Goal: Task Accomplishment & Management: Use online tool/utility

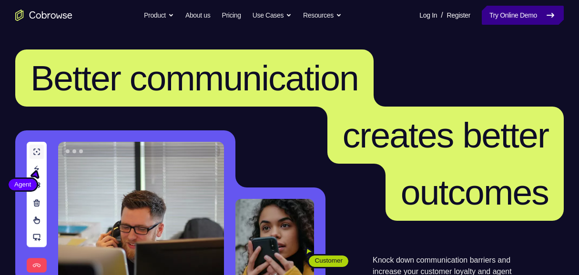
click at [532, 19] on link "Try Online Demo" at bounding box center [523, 15] width 82 height 19
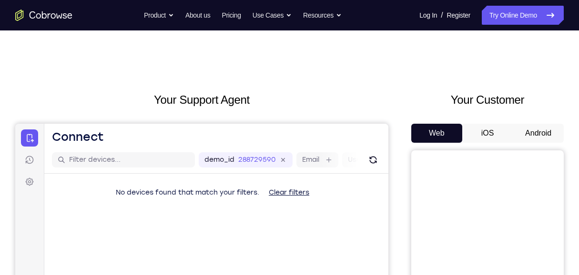
click at [535, 131] on button "Android" at bounding box center [538, 133] width 51 height 19
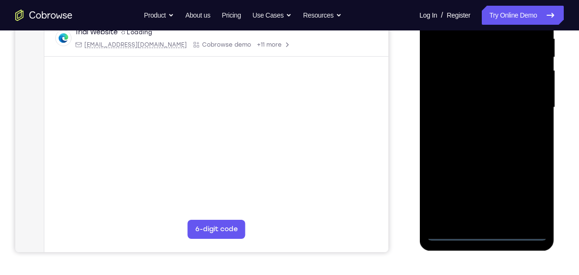
click at [488, 233] on div at bounding box center [487, 107] width 120 height 267
click at [533, 197] on div at bounding box center [487, 107] width 120 height 267
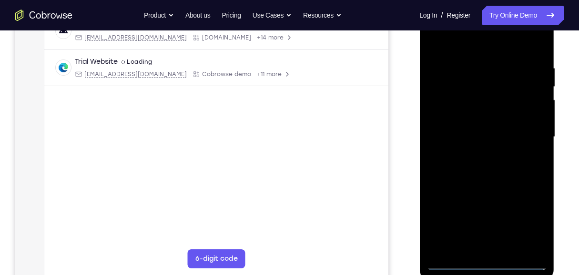
scroll to position [127, 0]
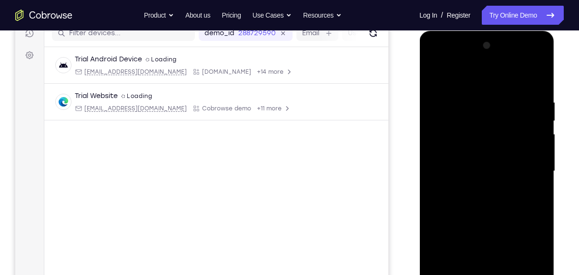
click at [474, 80] on div at bounding box center [487, 171] width 120 height 267
click at [483, 78] on div at bounding box center [487, 171] width 120 height 267
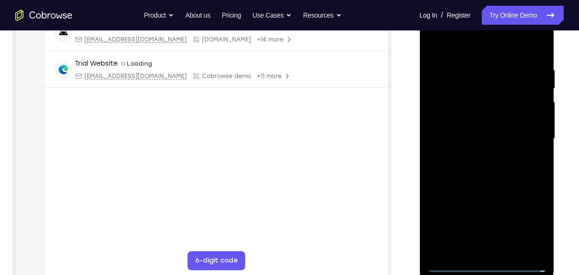
scroll to position [159, 0]
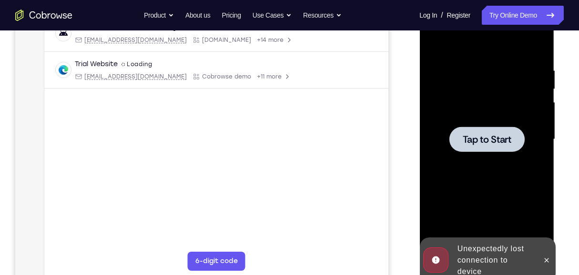
click at [477, 49] on div at bounding box center [487, 139] width 120 height 267
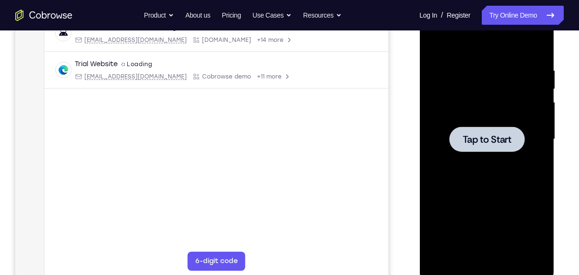
click at [443, 120] on div at bounding box center [487, 139] width 120 height 267
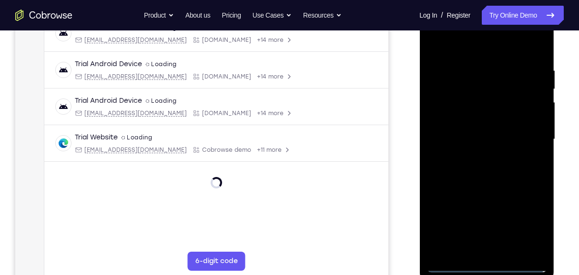
click at [489, 267] on div at bounding box center [487, 139] width 120 height 267
click at [486, 268] on div at bounding box center [487, 139] width 120 height 267
click at [527, 230] on div at bounding box center [487, 139] width 120 height 267
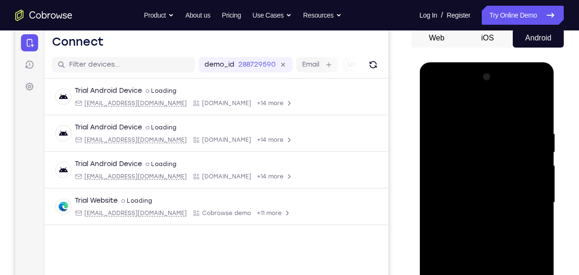
click at [469, 108] on div at bounding box center [487, 203] width 120 height 267
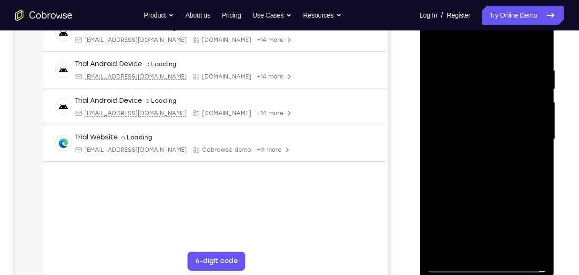
click at [527, 136] on div at bounding box center [487, 139] width 120 height 267
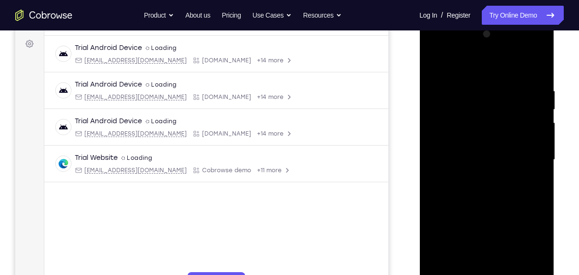
scroll to position [127, 0]
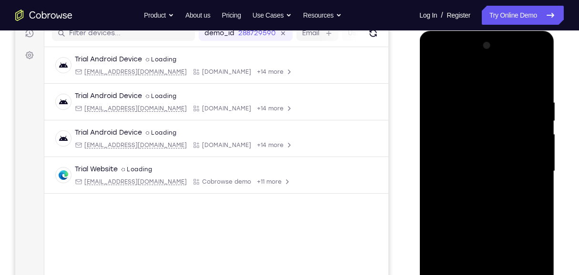
click at [477, 189] on div at bounding box center [487, 171] width 120 height 267
click at [498, 161] on div at bounding box center [487, 171] width 120 height 267
click at [478, 172] on div at bounding box center [487, 171] width 120 height 267
click at [476, 206] on div at bounding box center [487, 171] width 120 height 267
click at [478, 202] on div at bounding box center [487, 171] width 120 height 267
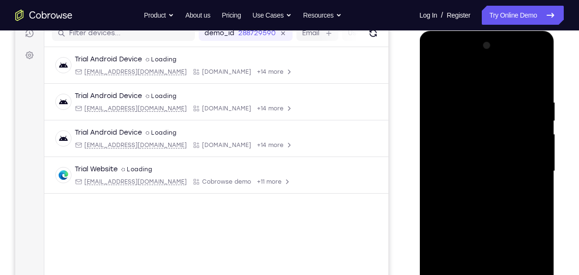
click at [479, 204] on div at bounding box center [487, 171] width 120 height 267
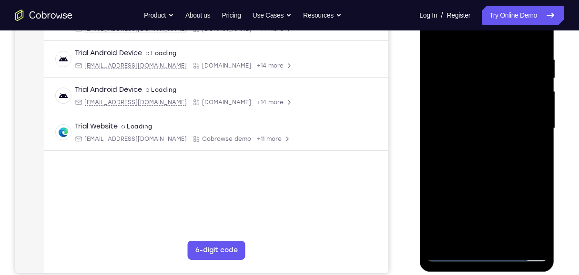
scroll to position [159, 0]
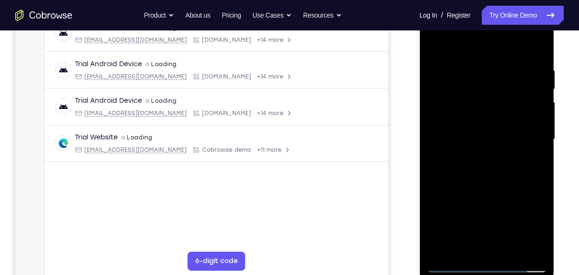
click at [495, 179] on div at bounding box center [487, 139] width 120 height 267
click at [538, 41] on div at bounding box center [487, 139] width 120 height 267
click at [438, 251] on div at bounding box center [487, 139] width 120 height 267
click at [477, 62] on div at bounding box center [487, 139] width 120 height 267
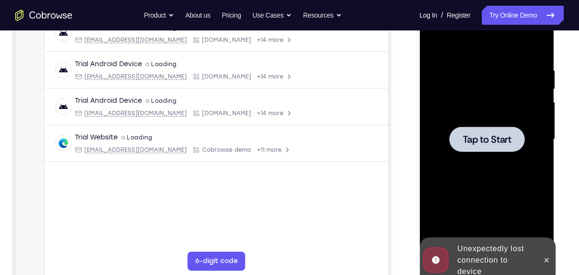
drag, startPoint x: 502, startPoint y: 131, endPoint x: 809, endPoint y: 98, distance: 309.2
click at [502, 131] on div at bounding box center [486, 139] width 75 height 25
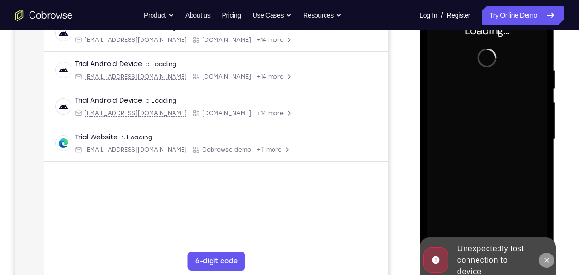
click at [548, 263] on icon at bounding box center [546, 261] width 8 height 8
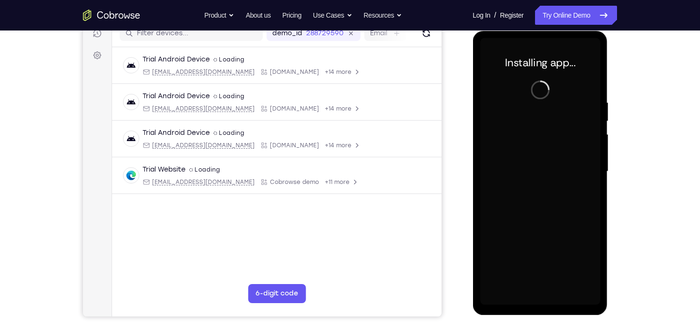
scroll to position [117, 0]
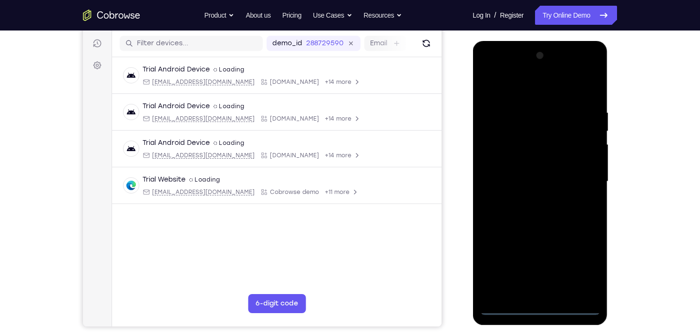
click at [541, 275] on div at bounding box center [539, 181] width 120 height 267
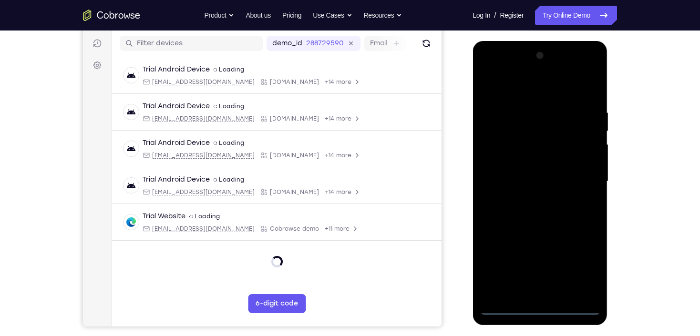
click at [542, 275] on div at bounding box center [539, 181] width 120 height 267
click at [579, 264] on div at bounding box center [539, 181] width 120 height 267
click at [522, 78] on div at bounding box center [539, 181] width 120 height 267
click at [527, 85] on div at bounding box center [539, 181] width 120 height 267
click at [579, 176] on div at bounding box center [539, 181] width 120 height 267
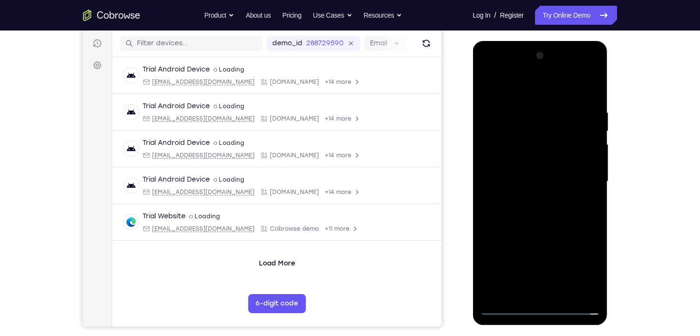
click at [531, 200] on div at bounding box center [539, 181] width 120 height 267
click at [539, 172] on div at bounding box center [539, 181] width 120 height 267
click at [545, 181] on div at bounding box center [539, 181] width 120 height 267
click at [540, 214] on div at bounding box center [539, 181] width 120 height 267
click at [539, 208] on div at bounding box center [539, 181] width 120 height 267
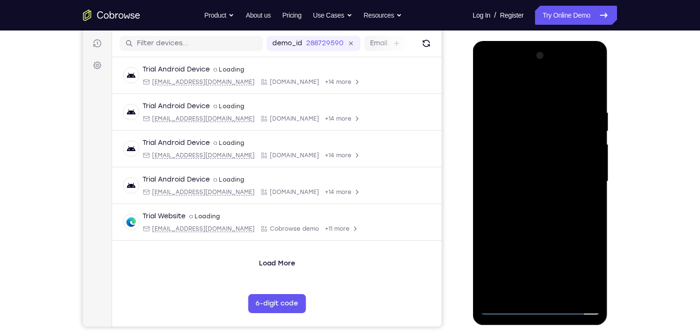
drag, startPoint x: 521, startPoint y: 91, endPoint x: 523, endPoint y: 53, distance: 37.7
click at [522, 53] on div at bounding box center [539, 181] width 120 height 267
click at [530, 109] on div at bounding box center [539, 181] width 120 height 267
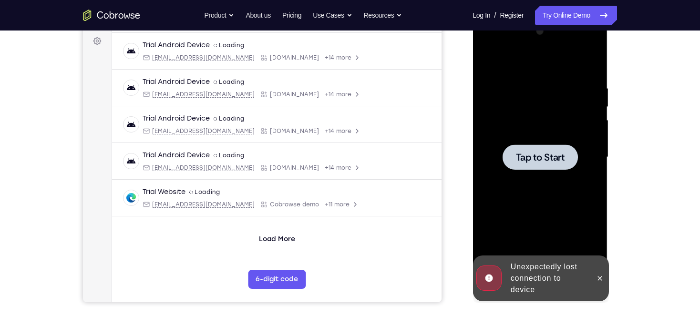
scroll to position [155, 0]
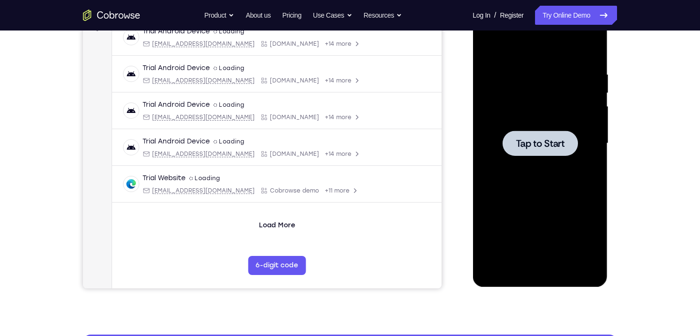
click at [540, 145] on span "Tap to Start" at bounding box center [539, 144] width 49 height 10
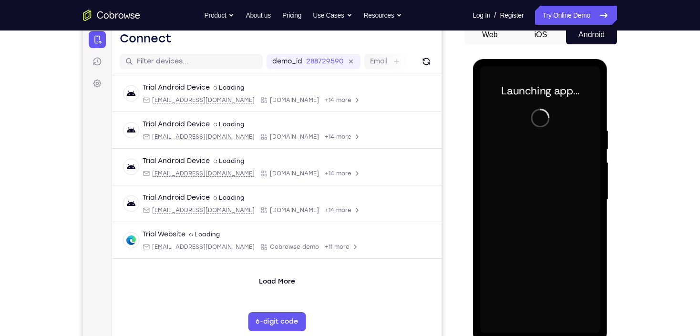
scroll to position [117, 0]
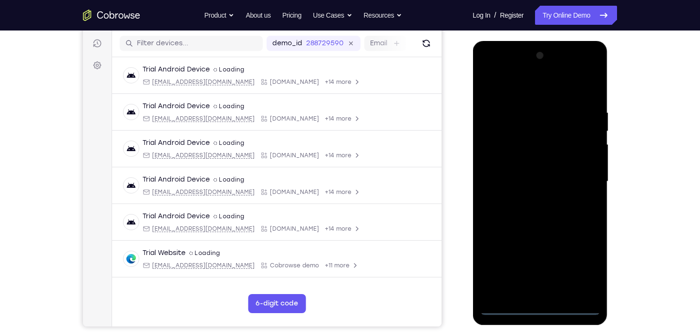
click at [540, 275] on div at bounding box center [539, 181] width 120 height 267
click at [579, 272] on div at bounding box center [539, 181] width 120 height 267
click at [535, 85] on div at bounding box center [539, 181] width 120 height 267
click at [579, 176] on div at bounding box center [539, 181] width 120 height 267
click at [528, 198] on div at bounding box center [539, 181] width 120 height 267
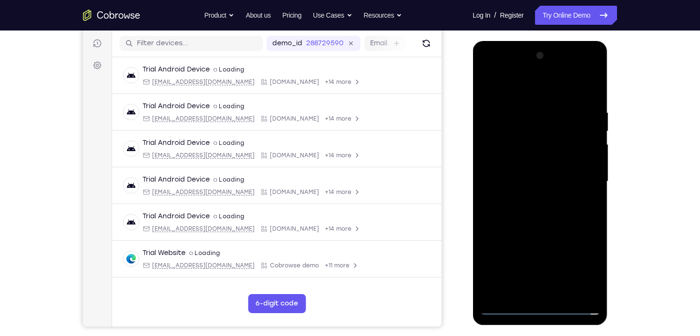
click at [534, 177] on div at bounding box center [539, 181] width 120 height 267
click at [550, 178] on div at bounding box center [539, 181] width 120 height 267
click at [546, 208] on div at bounding box center [539, 181] width 120 height 267
click at [549, 223] on div at bounding box center [539, 181] width 120 height 267
drag, startPoint x: 539, startPoint y: 88, endPoint x: 540, endPoint y: 67, distance: 21.1
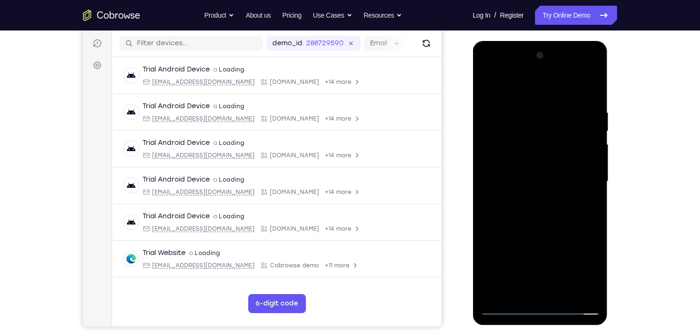
click at [540, 67] on div at bounding box center [539, 181] width 120 height 267
click at [529, 103] on div at bounding box center [539, 181] width 120 height 267
click at [579, 87] on div at bounding box center [539, 181] width 120 height 267
click at [517, 275] on div at bounding box center [539, 181] width 120 height 267
click at [522, 87] on div at bounding box center [539, 181] width 120 height 267
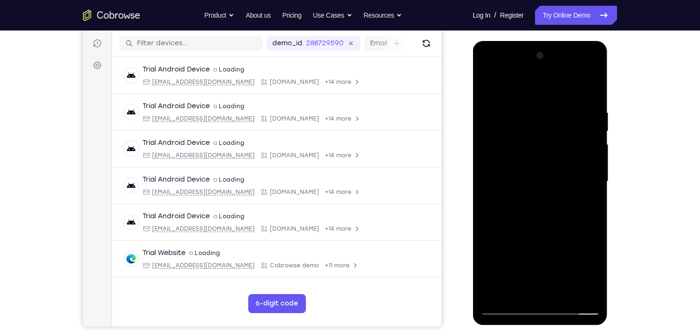
click at [579, 112] on div at bounding box center [539, 181] width 120 height 267
click at [491, 147] on div at bounding box center [539, 181] width 120 height 267
click at [579, 127] on div at bounding box center [539, 181] width 120 height 267
click at [579, 124] on div at bounding box center [539, 181] width 120 height 267
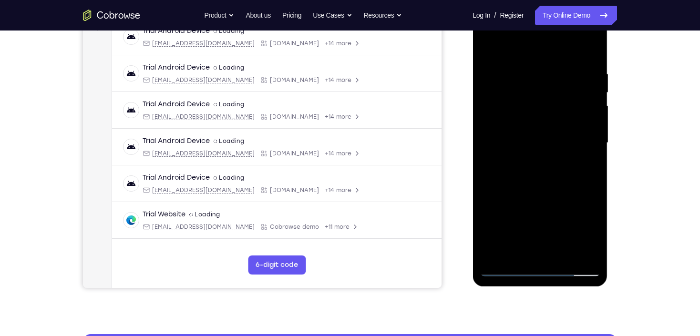
scroll to position [155, 0]
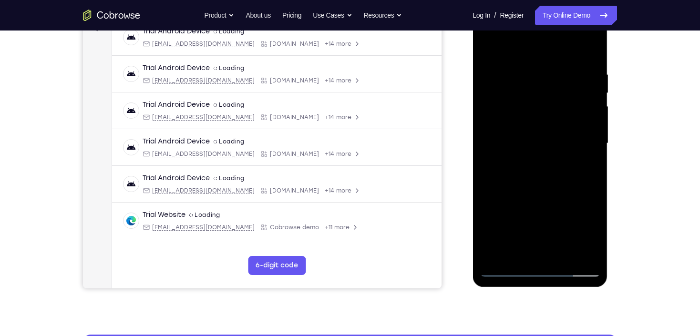
drag, startPoint x: 551, startPoint y: 183, endPoint x: 546, endPoint y: 185, distance: 6.2
click at [546, 185] on div at bounding box center [539, 143] width 120 height 267
click at [538, 81] on div at bounding box center [539, 143] width 120 height 267
click at [499, 255] on div at bounding box center [539, 143] width 120 height 267
click at [491, 46] on div at bounding box center [539, 143] width 120 height 267
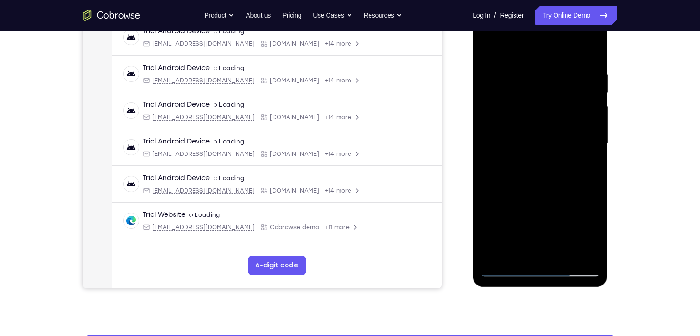
click at [579, 74] on div at bounding box center [539, 143] width 120 height 267
click at [527, 164] on div at bounding box center [539, 143] width 120 height 267
click at [490, 44] on div at bounding box center [539, 143] width 120 height 267
click at [579, 45] on div at bounding box center [539, 143] width 120 height 267
click at [563, 255] on div at bounding box center [539, 143] width 120 height 267
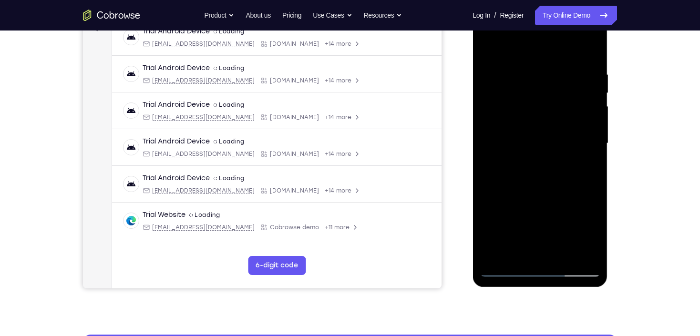
click at [551, 194] on div at bounding box center [539, 143] width 120 height 267
click at [535, 130] on div at bounding box center [539, 143] width 120 height 267
drag, startPoint x: 524, startPoint y: 92, endPoint x: 522, endPoint y: 190, distance: 97.7
click at [522, 190] on div at bounding box center [539, 143] width 120 height 267
drag, startPoint x: 516, startPoint y: 120, endPoint x: 514, endPoint y: 196, distance: 75.8
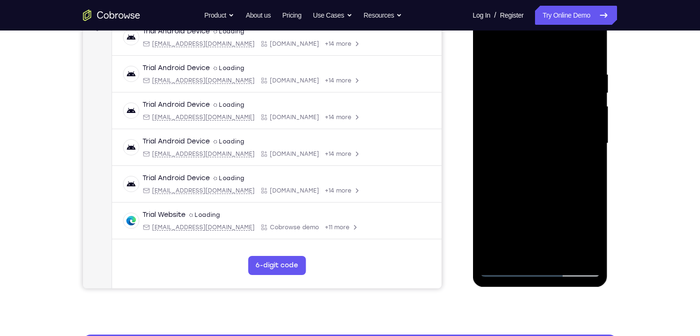
click at [514, 196] on div at bounding box center [539, 143] width 120 height 267
drag, startPoint x: 529, startPoint y: 93, endPoint x: 522, endPoint y: 193, distance: 99.8
click at [522, 193] on div at bounding box center [539, 143] width 120 height 267
drag, startPoint x: 517, startPoint y: 163, endPoint x: 533, endPoint y: 75, distance: 89.2
click at [533, 75] on div at bounding box center [539, 143] width 120 height 267
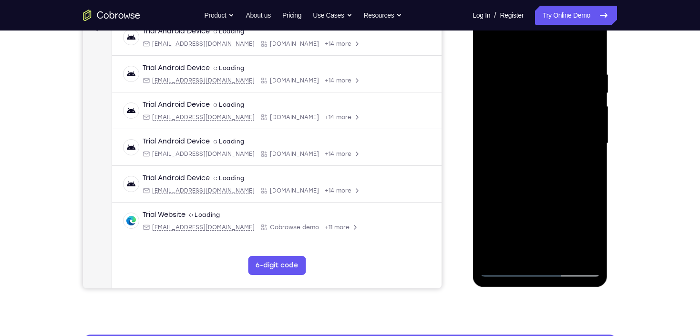
click at [489, 52] on div at bounding box center [539, 143] width 120 height 267
click at [498, 134] on div at bounding box center [539, 143] width 120 height 267
click at [512, 53] on div at bounding box center [539, 143] width 120 height 267
click at [566, 79] on div at bounding box center [539, 143] width 120 height 267
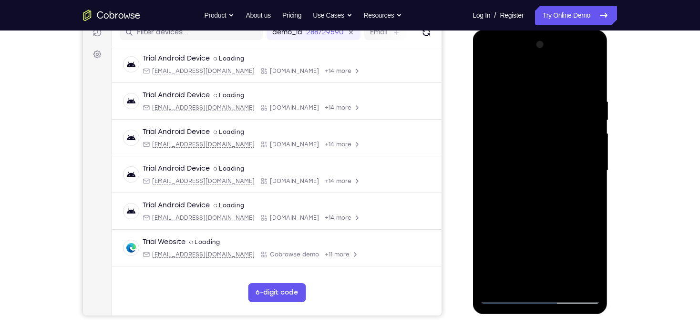
scroll to position [117, 0]
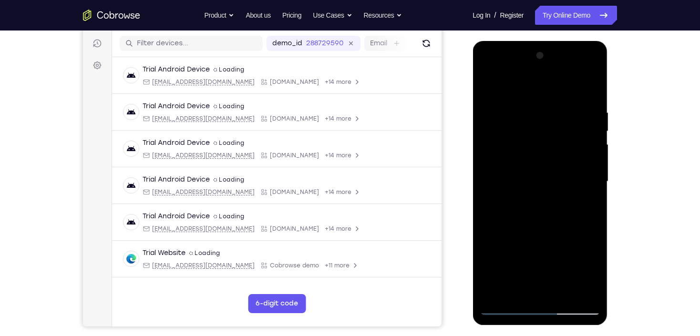
click at [488, 88] on div at bounding box center [539, 181] width 120 height 267
click at [563, 275] on div at bounding box center [539, 181] width 120 height 267
drag, startPoint x: 543, startPoint y: 250, endPoint x: 550, endPoint y: 191, distance: 58.9
click at [550, 191] on div at bounding box center [539, 181] width 120 height 267
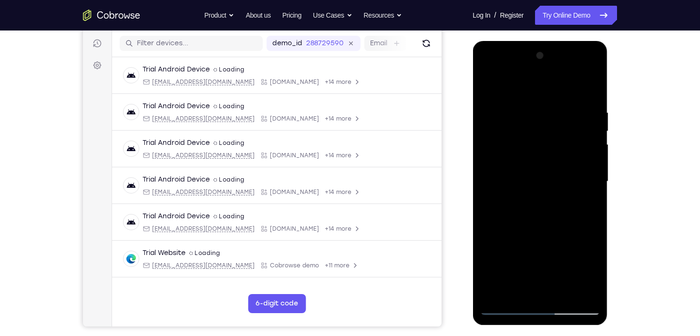
click at [532, 173] on div at bounding box center [539, 181] width 120 height 267
click at [489, 86] on div at bounding box center [539, 181] width 120 height 267
click at [528, 193] on div at bounding box center [539, 181] width 120 height 267
click at [571, 202] on div at bounding box center [539, 181] width 120 height 267
click at [579, 84] on div at bounding box center [539, 181] width 120 height 267
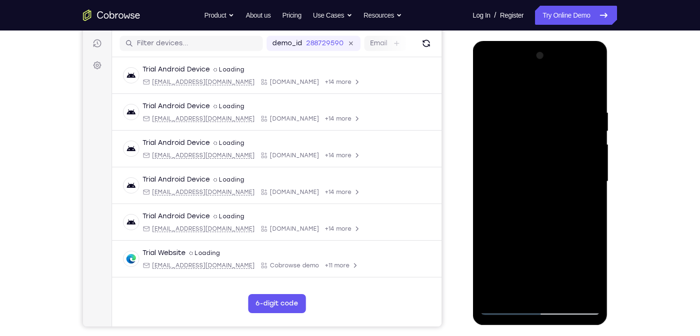
click at [485, 88] on div at bounding box center [539, 181] width 120 height 267
click at [486, 90] on div at bounding box center [539, 181] width 120 height 267
drag, startPoint x: 544, startPoint y: 116, endPoint x: 535, endPoint y: 273, distance: 156.6
click at [535, 273] on div at bounding box center [539, 181] width 120 height 267
drag, startPoint x: 570, startPoint y: 215, endPoint x: 569, endPoint y: 137, distance: 78.2
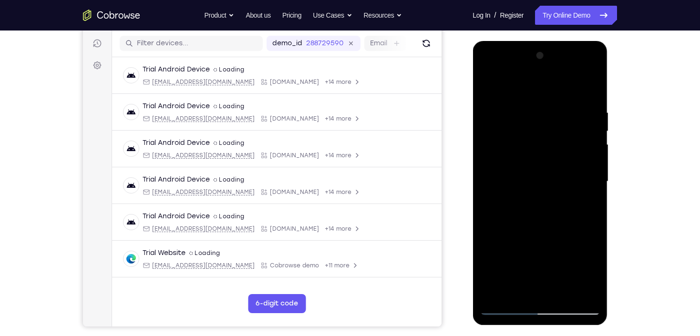
click at [569, 137] on div at bounding box center [539, 181] width 120 height 267
click at [579, 149] on div at bounding box center [539, 181] width 120 height 267
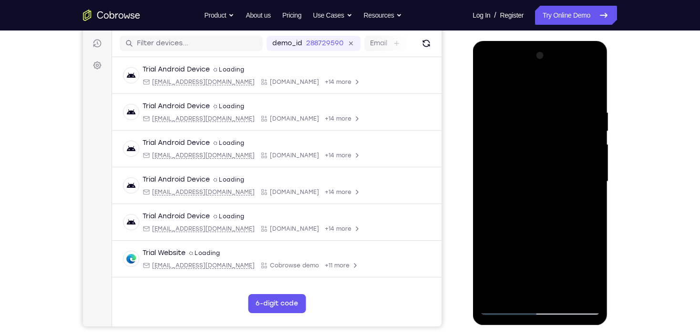
click at [579, 149] on div at bounding box center [539, 181] width 120 height 267
click at [489, 148] on div at bounding box center [539, 181] width 120 height 267
click at [579, 149] on div at bounding box center [539, 181] width 120 height 267
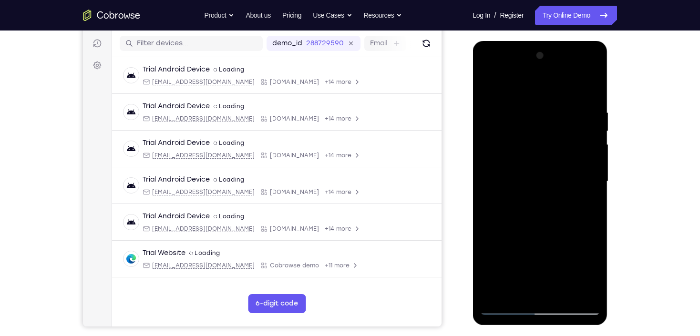
click at [579, 149] on div at bounding box center [539, 181] width 120 height 267
click at [579, 150] on div at bounding box center [539, 181] width 120 height 267
click at [484, 148] on div at bounding box center [539, 181] width 120 height 267
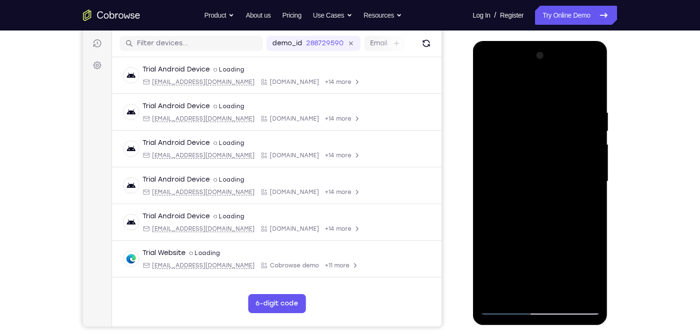
click at [579, 147] on div at bounding box center [539, 181] width 120 height 267
click at [579, 148] on div at bounding box center [539, 181] width 120 height 267
click at [579, 143] on div at bounding box center [539, 181] width 120 height 267
click at [579, 147] on div at bounding box center [539, 181] width 120 height 267
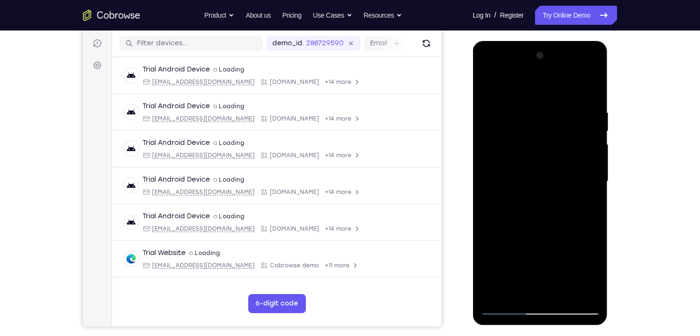
click at [579, 147] on div at bounding box center [539, 181] width 120 height 267
click at [579, 148] on div at bounding box center [539, 181] width 120 height 267
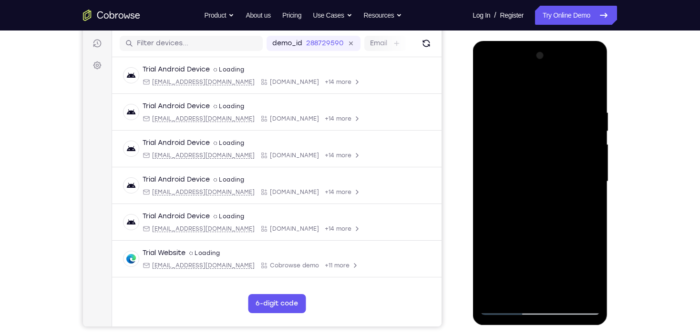
drag, startPoint x: 544, startPoint y: 250, endPoint x: 552, endPoint y: 147, distance: 102.8
click at [552, 147] on div at bounding box center [539, 181] width 120 height 267
drag, startPoint x: 558, startPoint y: 224, endPoint x: 565, endPoint y: 192, distance: 33.3
click at [565, 192] on div at bounding box center [539, 181] width 120 height 267
click at [486, 106] on div at bounding box center [539, 181] width 120 height 267
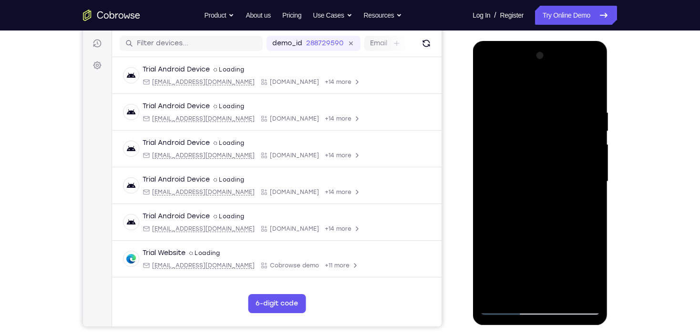
drag, startPoint x: 555, startPoint y: 212, endPoint x: 564, endPoint y: 143, distance: 69.8
click at [564, 143] on div at bounding box center [539, 181] width 120 height 267
click at [579, 170] on div at bounding box center [539, 181] width 120 height 267
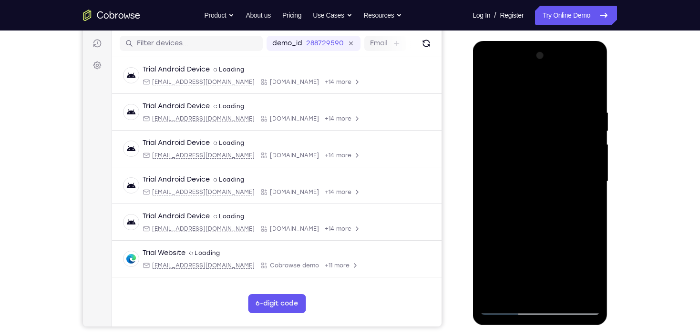
click at [579, 170] on div at bounding box center [539, 181] width 120 height 267
drag, startPoint x: 573, startPoint y: 225, endPoint x: 573, endPoint y: 132, distance: 93.4
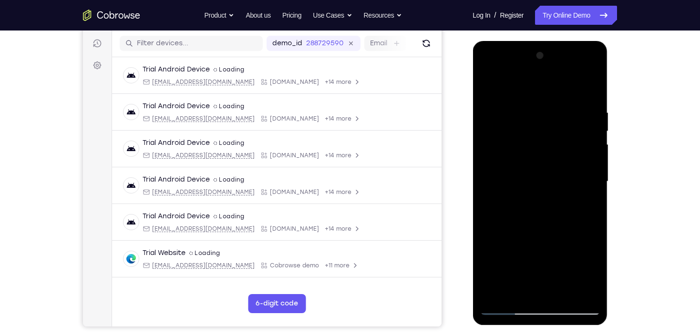
click at [573, 132] on div at bounding box center [539, 181] width 120 height 267
drag, startPoint x: 558, startPoint y: 227, endPoint x: 558, endPoint y: 155, distance: 71.5
click at [558, 155] on div at bounding box center [539, 181] width 120 height 267
drag, startPoint x: 555, startPoint y: 191, endPoint x: 560, endPoint y: 148, distance: 42.7
click at [560, 148] on div at bounding box center [539, 181] width 120 height 267
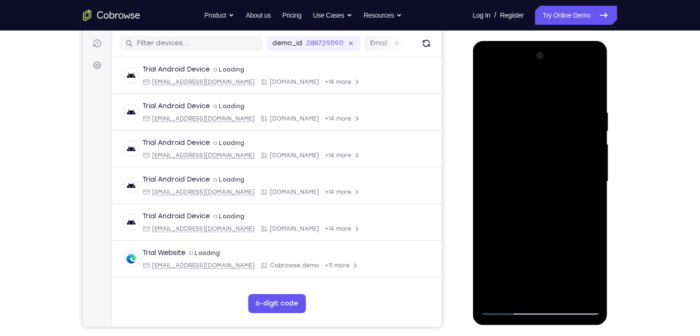
drag, startPoint x: 556, startPoint y: 220, endPoint x: 567, endPoint y: 106, distance: 114.0
click at [567, 106] on div at bounding box center [539, 181] width 120 height 267
drag, startPoint x: 550, startPoint y: 226, endPoint x: 557, endPoint y: 140, distance: 87.0
click at [557, 140] on div at bounding box center [539, 181] width 120 height 267
click at [579, 173] on div at bounding box center [539, 181] width 120 height 267
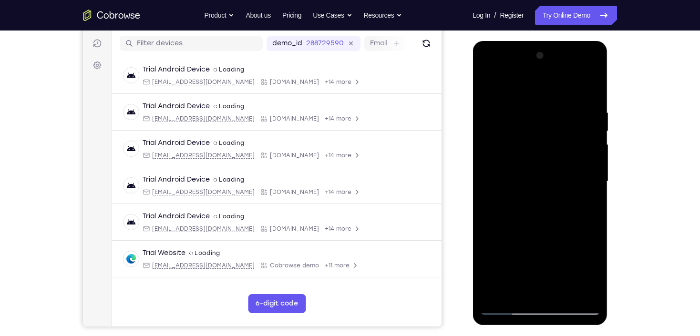
click at [579, 173] on div at bounding box center [539, 181] width 120 height 267
